Goal: Task Accomplishment & Management: Use online tool/utility

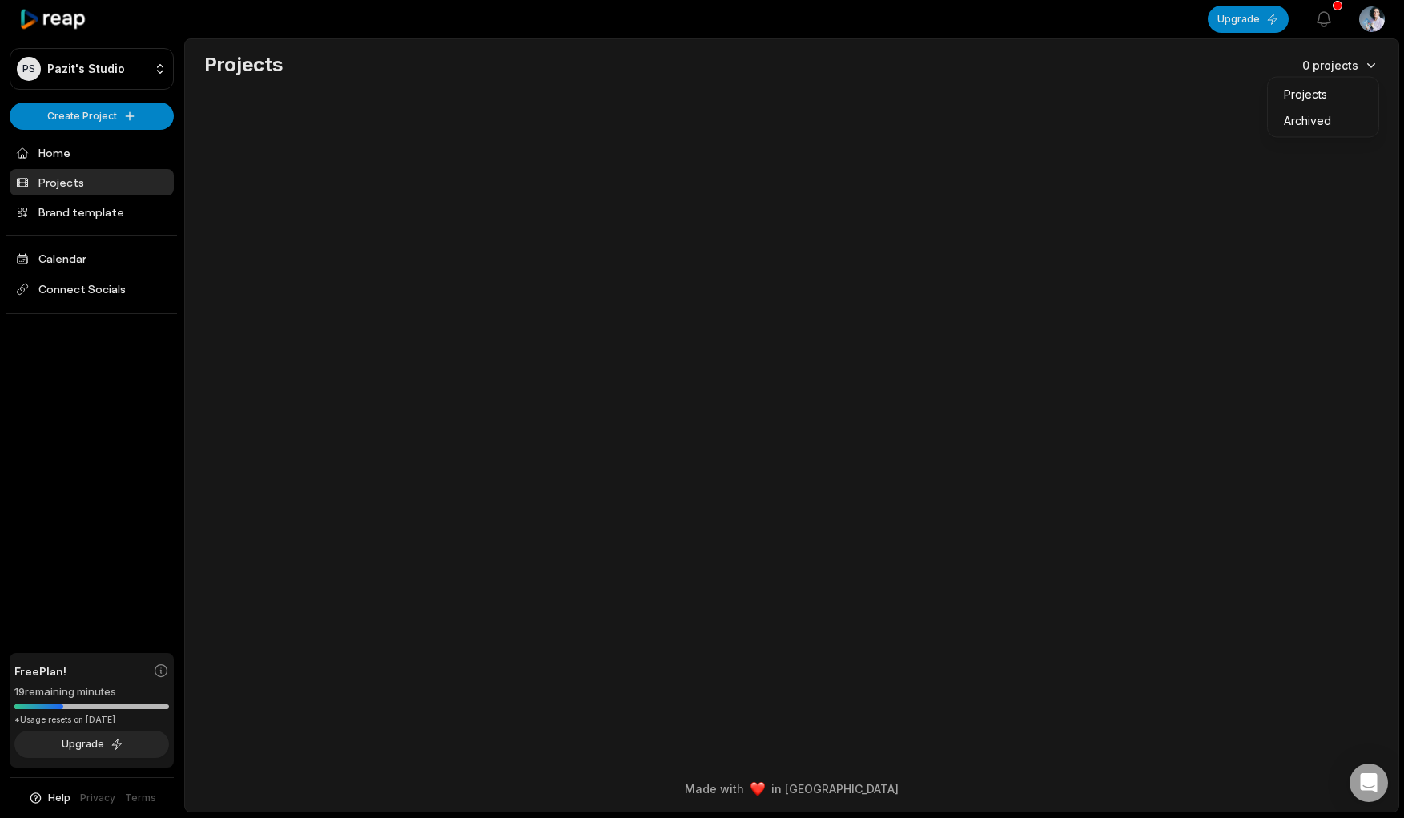
click at [1368, 63] on html "PS [PERSON_NAME]'s Studio Create Project Home Projects Brand template Calendar …" at bounding box center [702, 409] width 1404 height 818
click at [70, 183] on html "PS [PERSON_NAME]'s Studio Create Project Home Projects Brand template Calendar …" at bounding box center [702, 409] width 1404 height 818
click at [53, 150] on link "Home" at bounding box center [92, 152] width 164 height 26
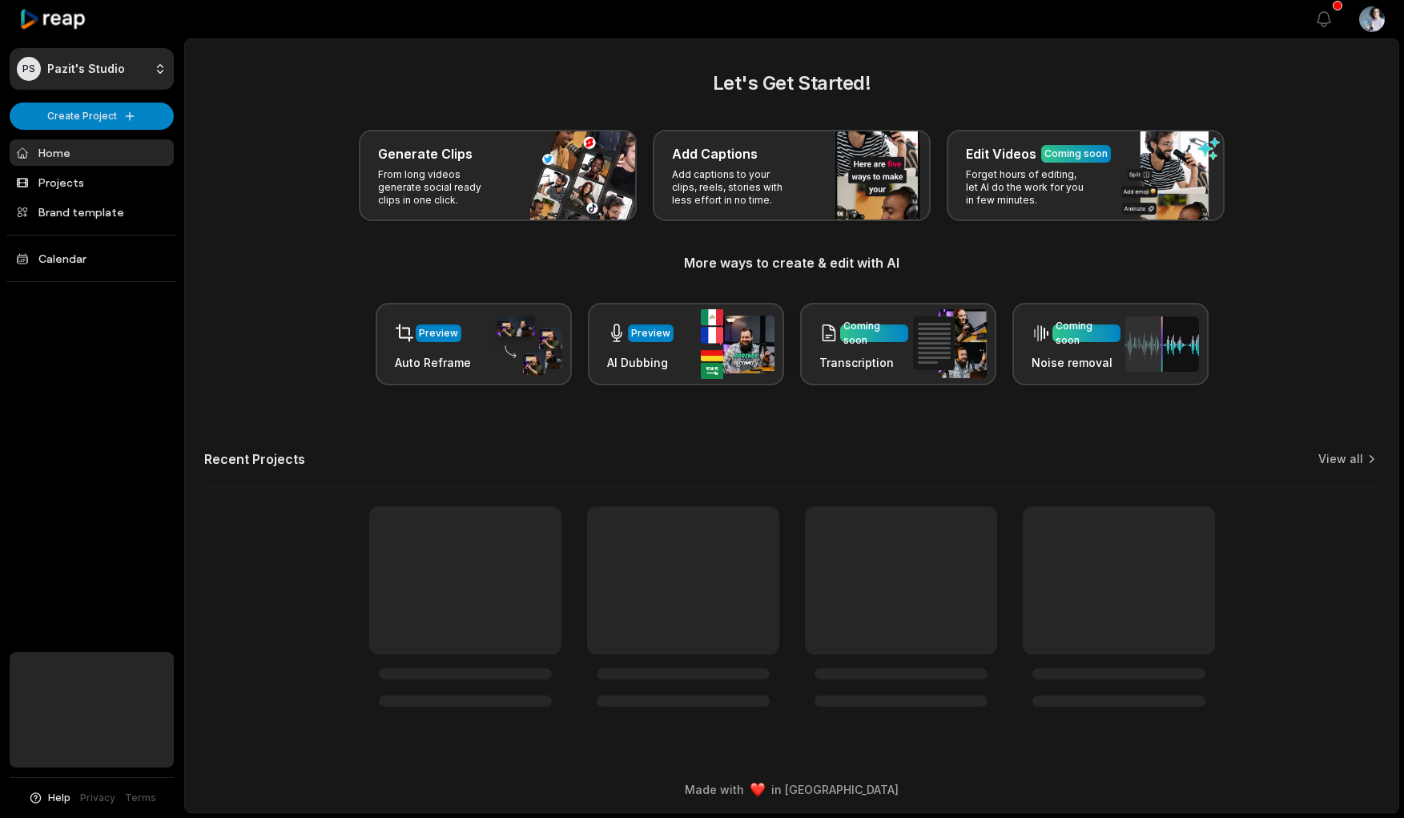
click at [58, 184] on link "Projects" at bounding box center [92, 182] width 164 height 26
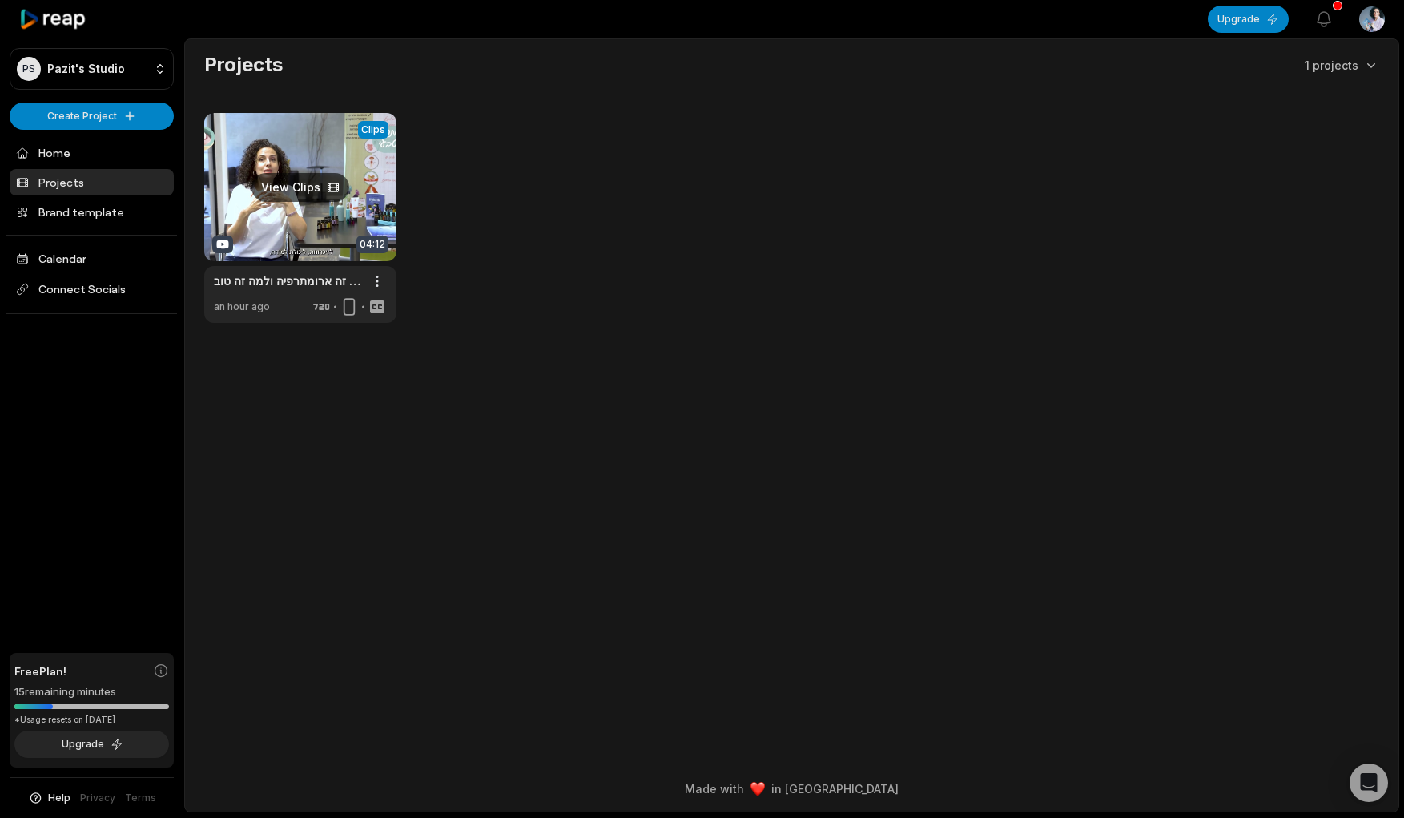
click at [315, 210] on link at bounding box center [300, 218] width 192 height 210
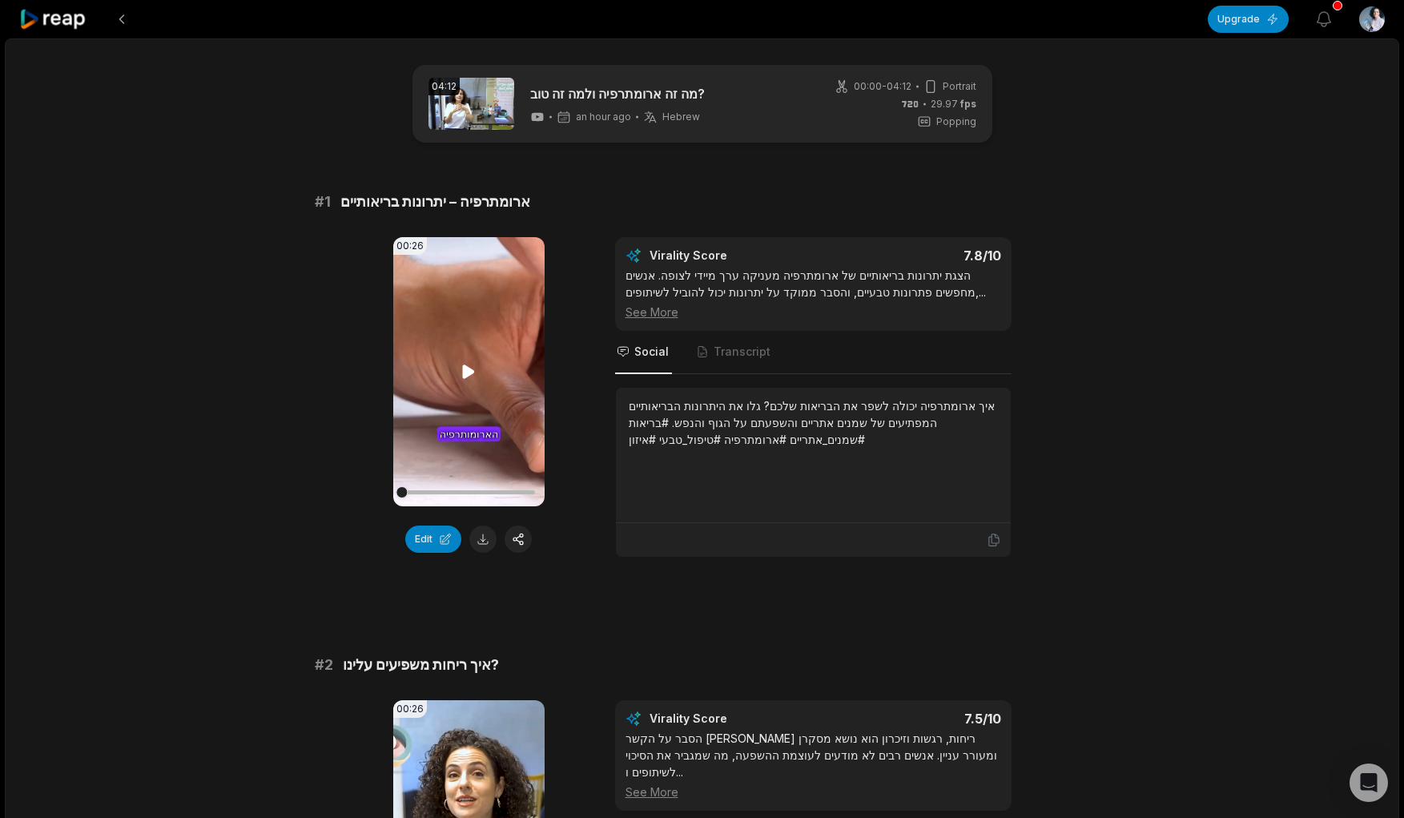
click at [468, 370] on icon at bounding box center [469, 371] width 12 height 14
